Goal: Check status: Check status

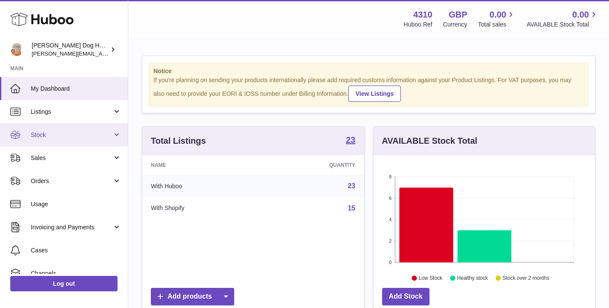
scroll to position [133, 225]
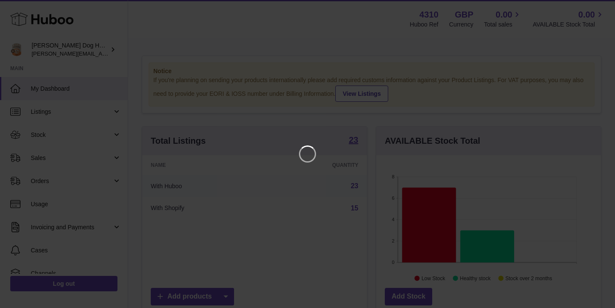
click at [458, 115] on iframe at bounding box center [307, 153] width 581 height 273
click at [590, 10] on icon "Close" at bounding box center [593, 7] width 7 height 7
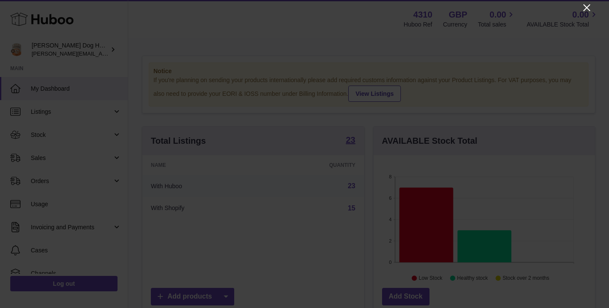
scroll to position [427152, 427063]
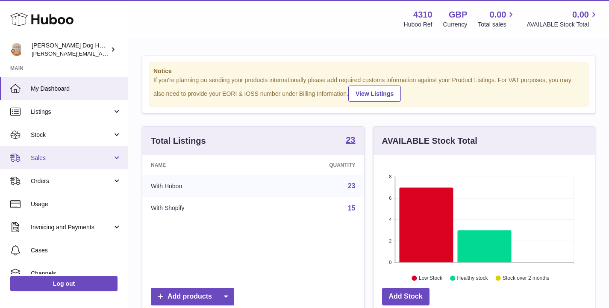
click at [52, 159] on span "Sales" at bounding box center [72, 158] width 82 height 8
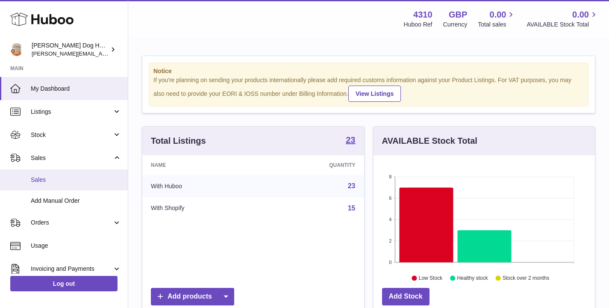
click at [51, 176] on span "Sales" at bounding box center [76, 180] width 91 height 8
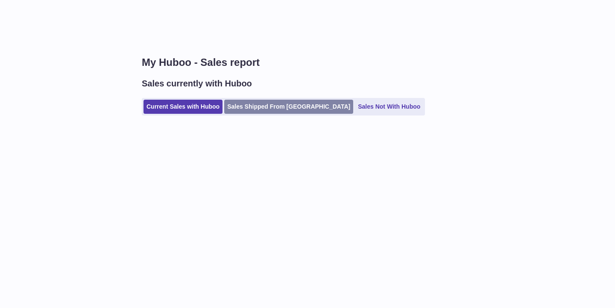
click at [290, 110] on link "Sales Shipped From Huboo" at bounding box center [288, 107] width 129 height 14
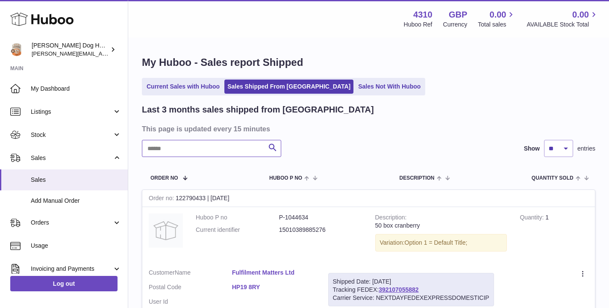
click at [237, 150] on input "text" at bounding box center [211, 148] width 139 height 17
paste input "**********"
type input "**********"
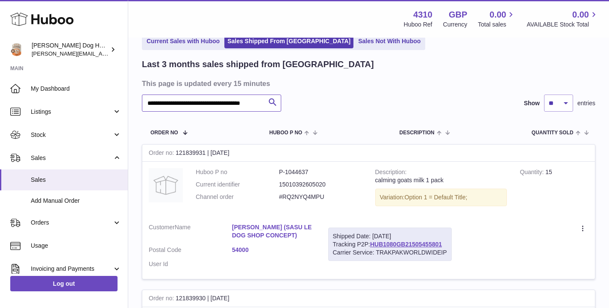
scroll to position [49, 0]
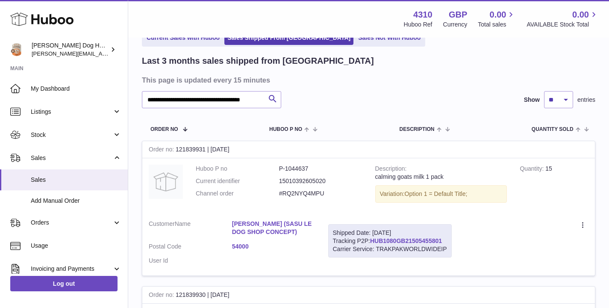
click at [405, 241] on link "HUB1080GB21505455801" at bounding box center [406, 240] width 72 height 7
